Goal: Task Accomplishment & Management: Use online tool/utility

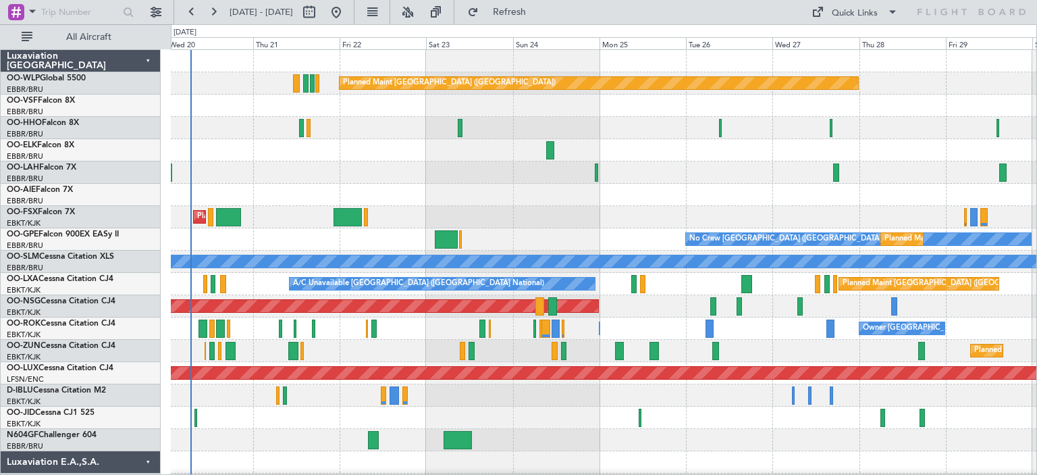
click at [310, 202] on div "Planned Maint Berlin (Brandenburg) Planned Maint Alton-st Louis (St Louis Regl)…" at bounding box center [603, 440] width 865 height 780
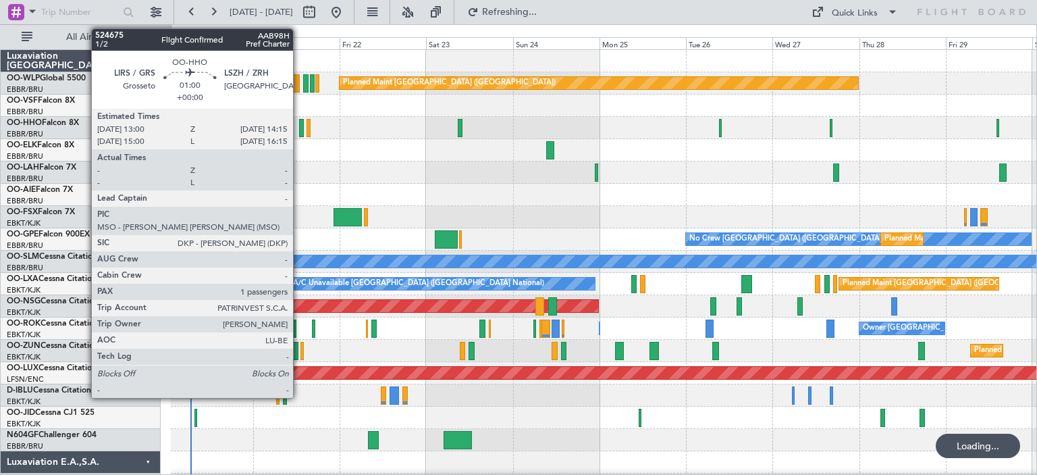
click at [299, 122] on div at bounding box center [301, 128] width 5 height 18
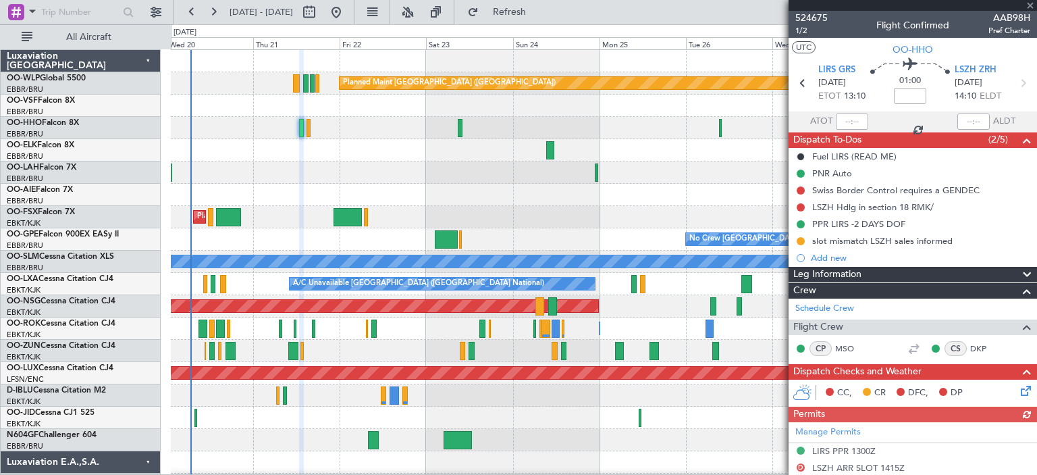
scroll to position [135, 0]
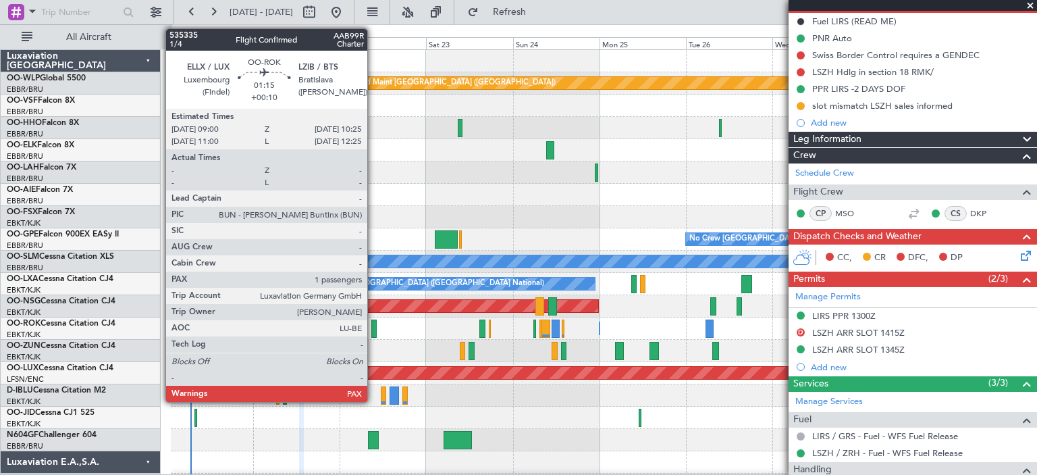
click at [373, 325] on div at bounding box center [373, 328] width 5 height 18
click at [373, 326] on div at bounding box center [373, 328] width 5 height 18
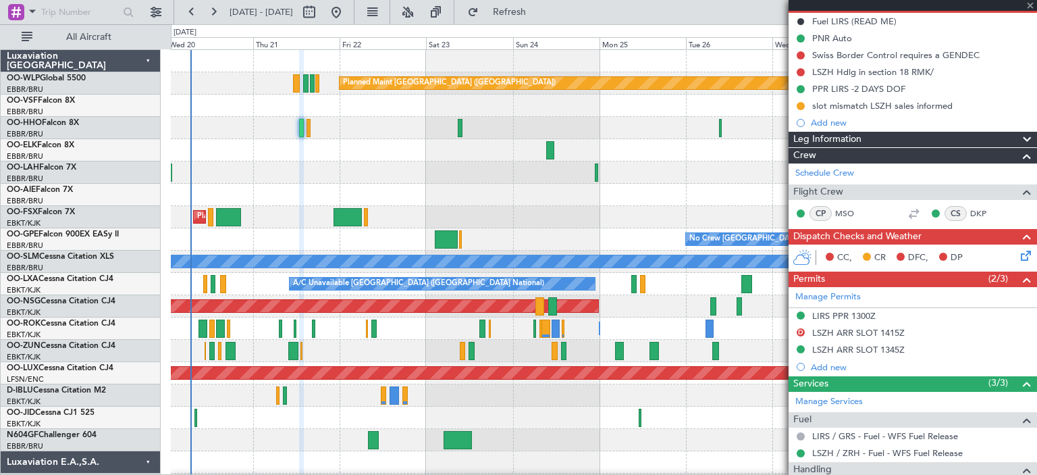
type input "+00:10"
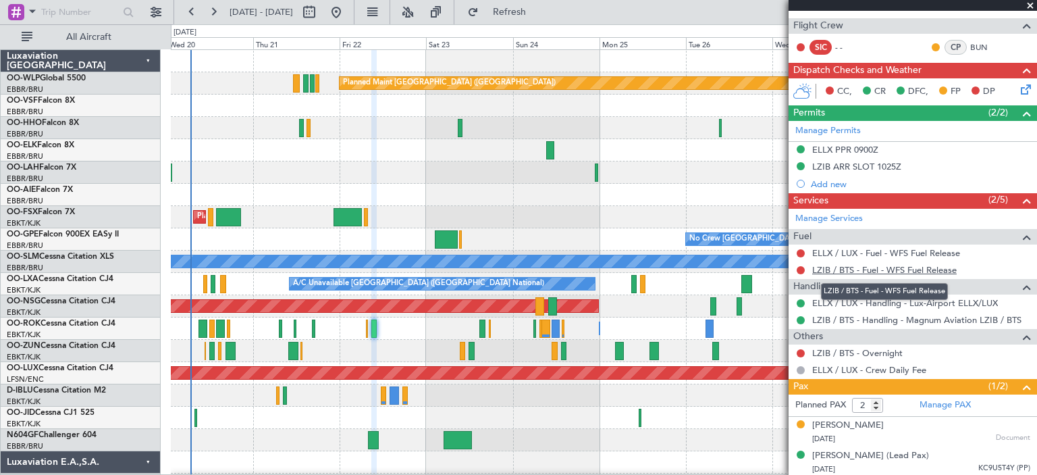
scroll to position [0, 0]
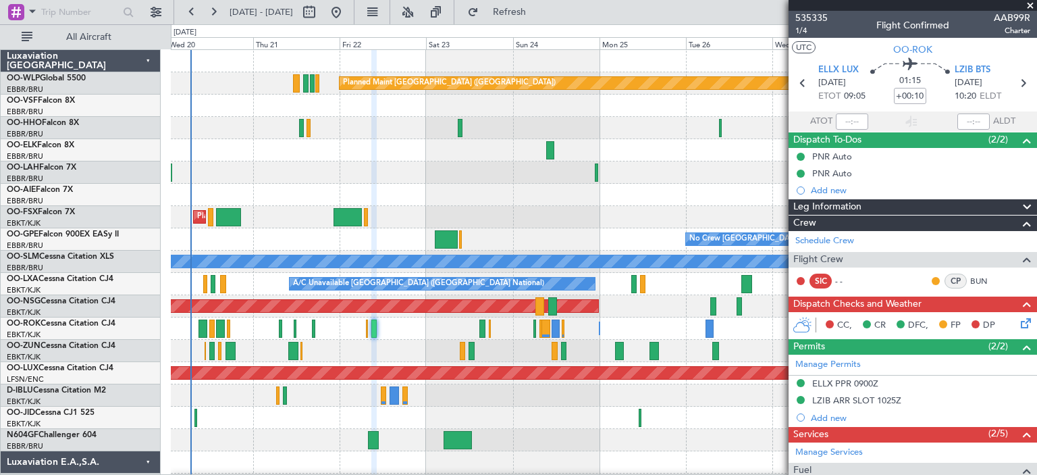
click at [1029, 5] on span at bounding box center [1029, 6] width 13 height 12
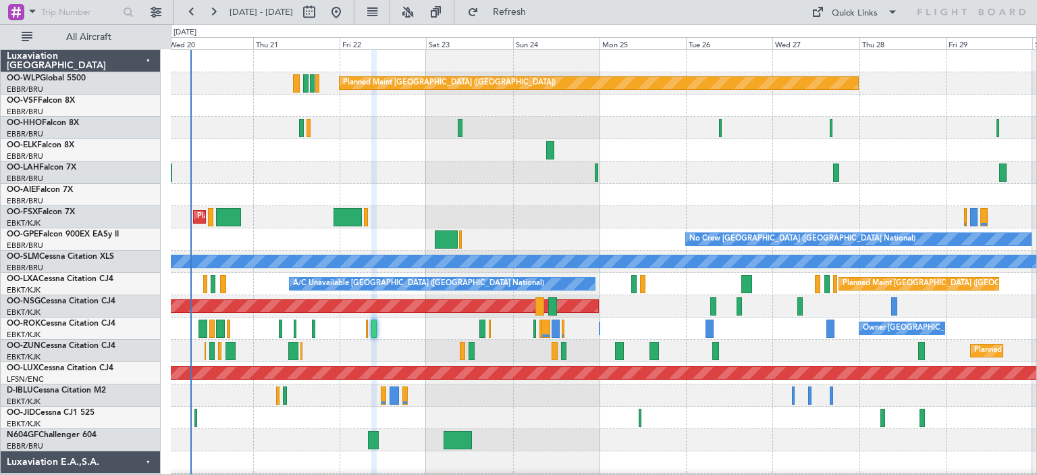
type input "0"
click at [683, 134] on div at bounding box center [603, 128] width 865 height 22
